Goal: Book appointment/travel/reservation

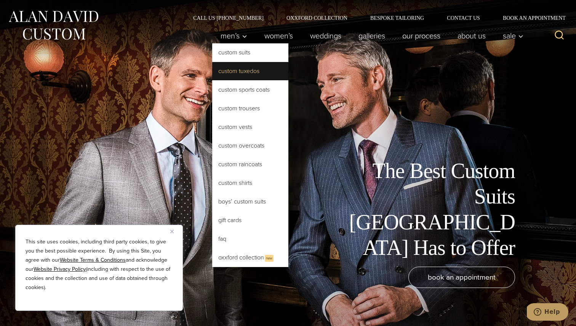
click at [237, 75] on link "Custom Tuxedos" at bounding box center [250, 71] width 76 height 18
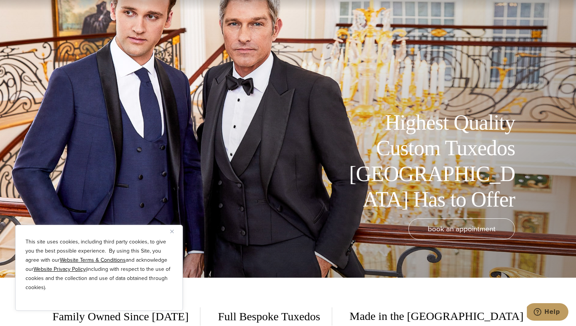
scroll to position [62, 0]
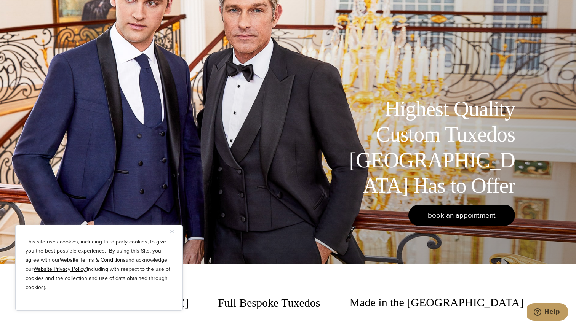
click at [447, 211] on span "book an appointment" at bounding box center [462, 215] width 68 height 11
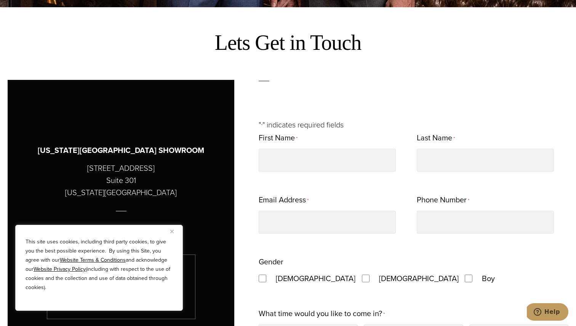
scroll to position [344, 0]
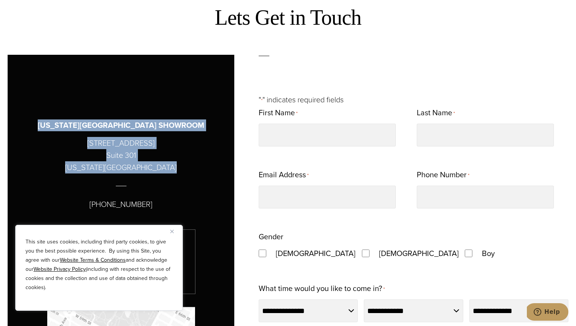
drag, startPoint x: 69, startPoint y: 125, endPoint x: 163, endPoint y: 167, distance: 103.3
click at [163, 167] on div "NEW YORK CITY SHOWROOM 515 Madison Avenue Suite 301 New York, NY 10022 (212) 22…" at bounding box center [121, 238] width 189 height 303
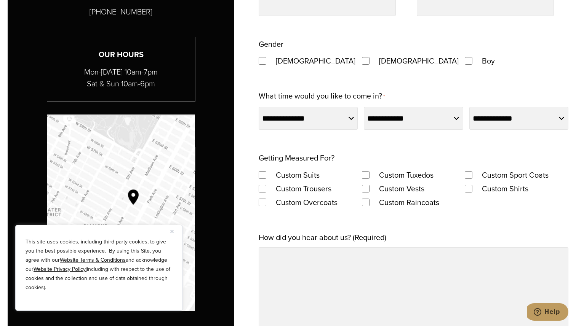
copy div "NEW YORK CITY SHOWROOM 515 Madison Avenue Suite 301 New York, NY 10022"
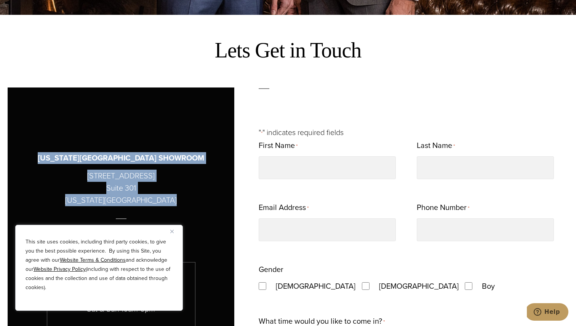
scroll to position [319, 0]
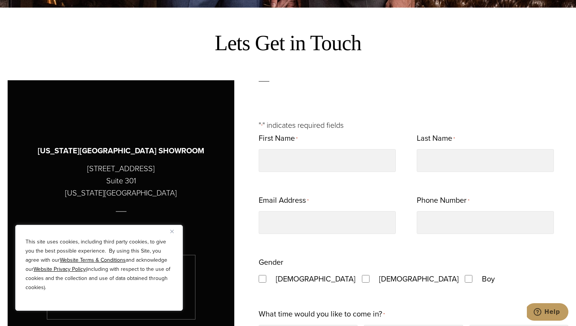
click at [200, 143] on div "NEW YORK CITY SHOWROOM 515 Madison Avenue Suite 301 New York, NY 10022 (212) 22…" at bounding box center [121, 264] width 189 height 303
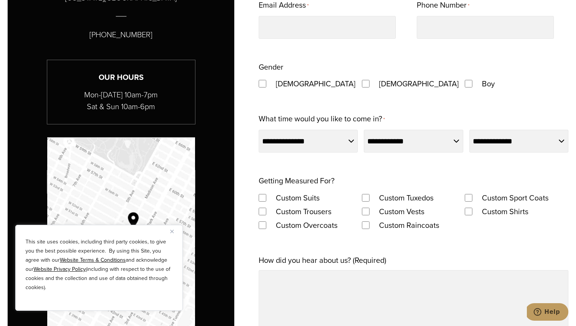
scroll to position [524, 0]
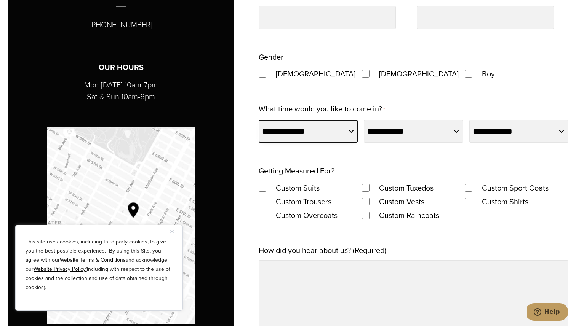
click at [318, 136] on select "**********" at bounding box center [308, 131] width 99 height 23
click at [373, 96] on div "**********" at bounding box center [414, 207] width 310 height 562
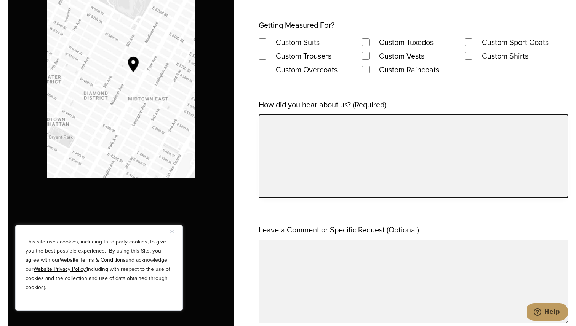
click at [360, 159] on textarea "How did you hear about us? (Required)" at bounding box center [414, 157] width 310 height 84
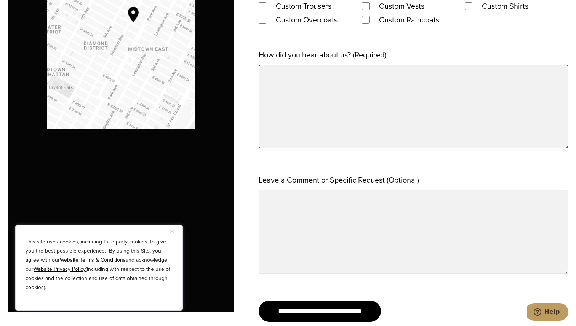
scroll to position [735, 0]
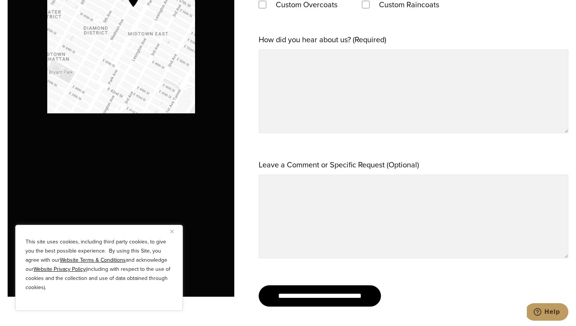
click at [360, 159] on label "Leave a Comment or Specific Request (Optional)" at bounding box center [339, 165] width 160 height 14
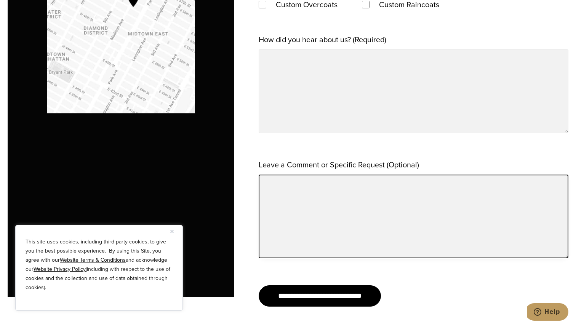
click at [360, 175] on textarea "Leave a Comment or Specific Request (Optional)" at bounding box center [414, 217] width 310 height 84
